Goal: Transaction & Acquisition: Register for event/course

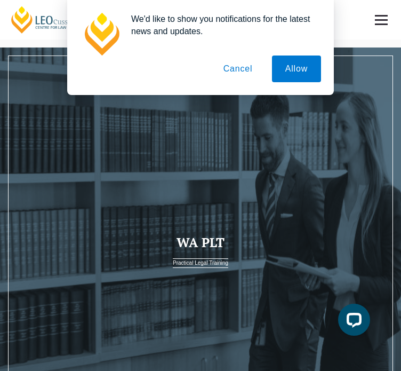
click at [245, 67] on button "Cancel" at bounding box center [238, 68] width 56 height 27
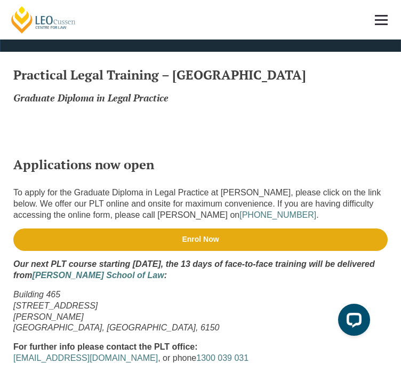
scroll to position [551, 0]
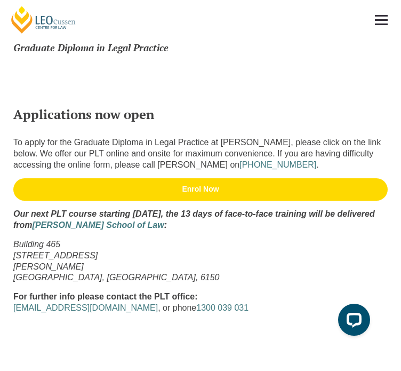
click at [216, 201] on link "Enrol Now" at bounding box center [200, 189] width 374 height 22
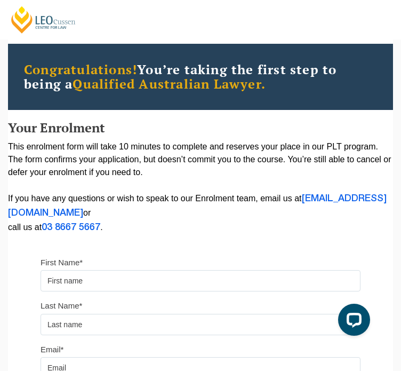
scroll to position [31, 0]
